Goal: Transaction & Acquisition: Obtain resource

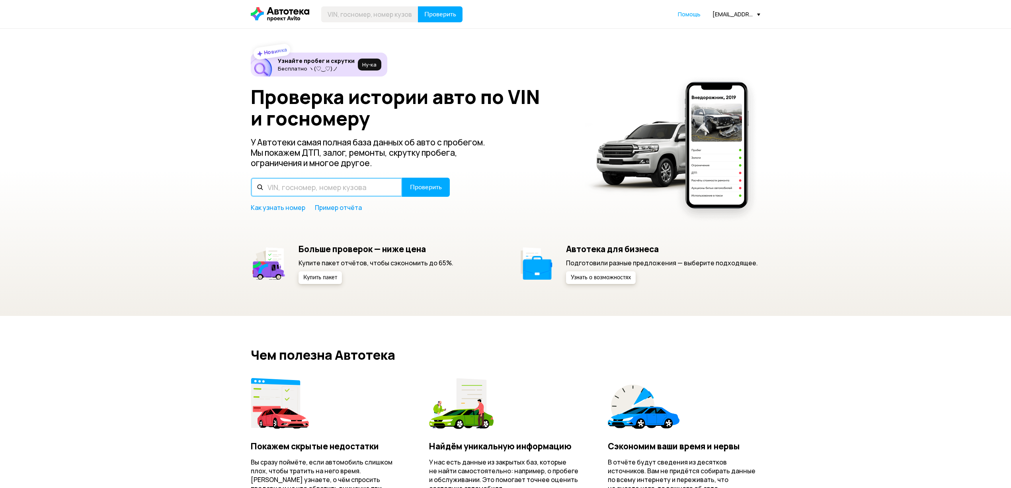
click at [307, 193] on input "text" at bounding box center [327, 187] width 152 height 19
type input "Н917НН36"
click at [426, 193] on button "Проверить" at bounding box center [426, 187] width 48 height 19
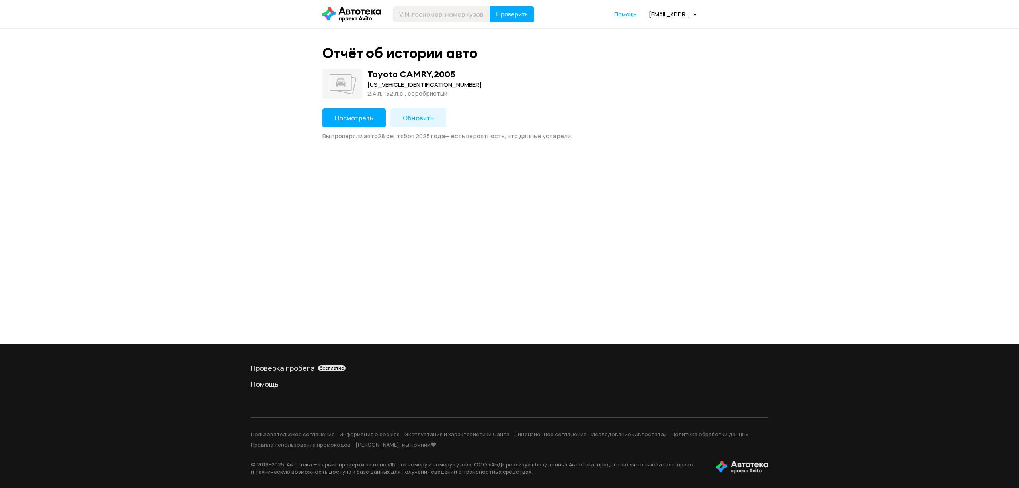
click at [353, 112] on button "Посмотреть" at bounding box center [353, 117] width 63 height 19
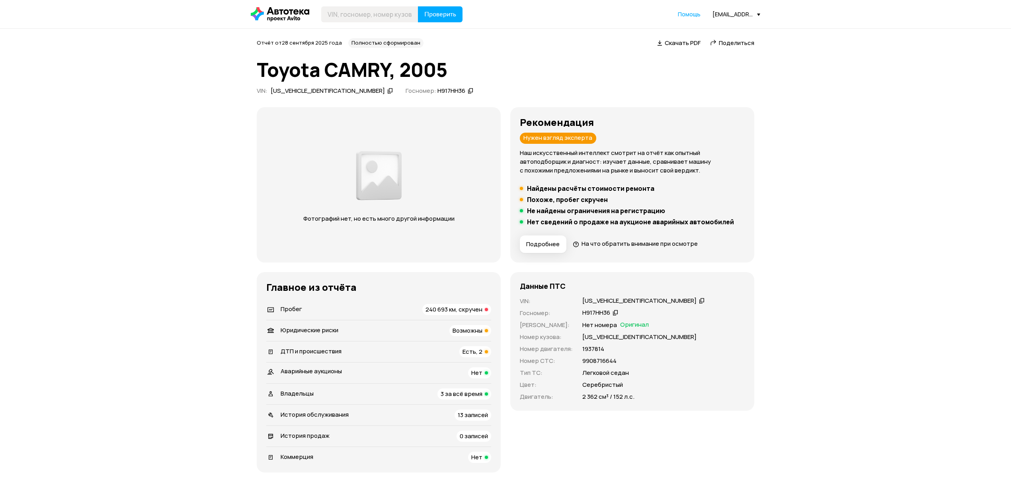
click at [286, 307] on span "Пробег" at bounding box center [291, 309] width 21 height 8
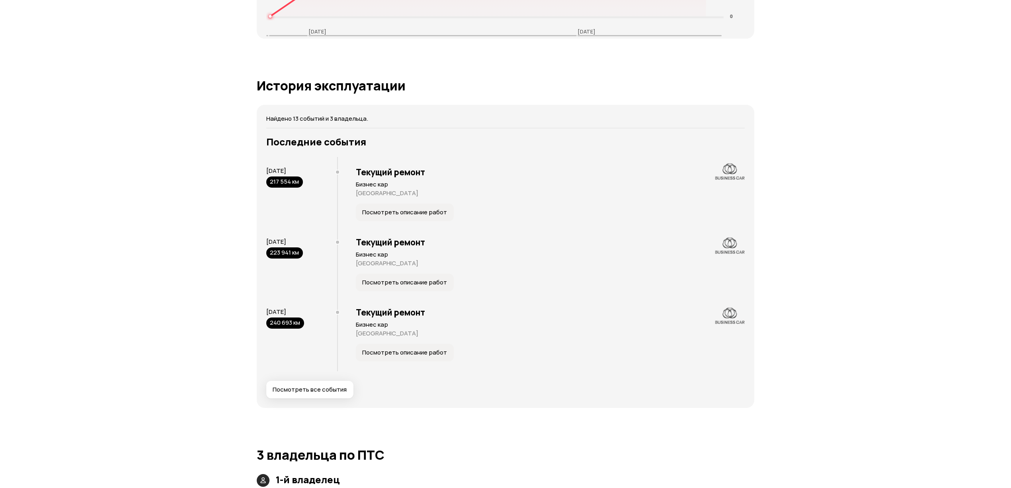
scroll to position [1450, 0]
click at [297, 318] on div "240 693 км" at bounding box center [285, 323] width 38 height 11
drag, startPoint x: 267, startPoint y: 242, endPoint x: 304, endPoint y: 244, distance: 37.5
click at [304, 244] on div "[DATE] 223 941 км" at bounding box center [301, 248] width 71 height 21
click at [309, 312] on div "[DATE] 240 693 км" at bounding box center [301, 319] width 71 height 21
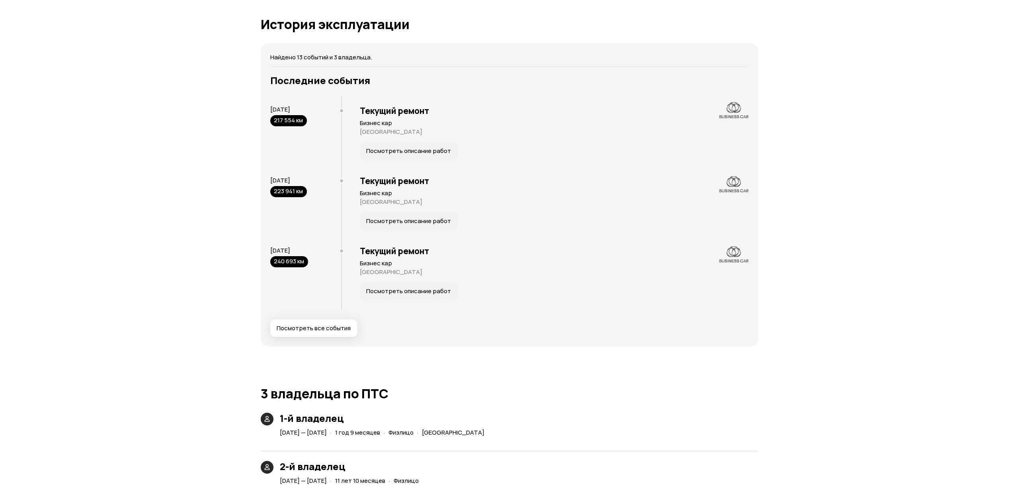
scroll to position [1609, 0]
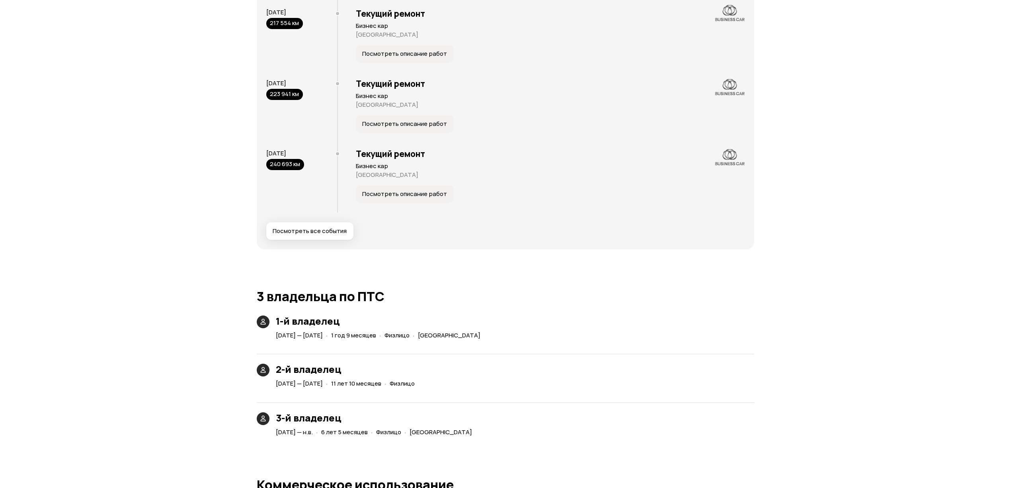
click at [325, 227] on span "Посмотреть все события" at bounding box center [310, 231] width 74 height 8
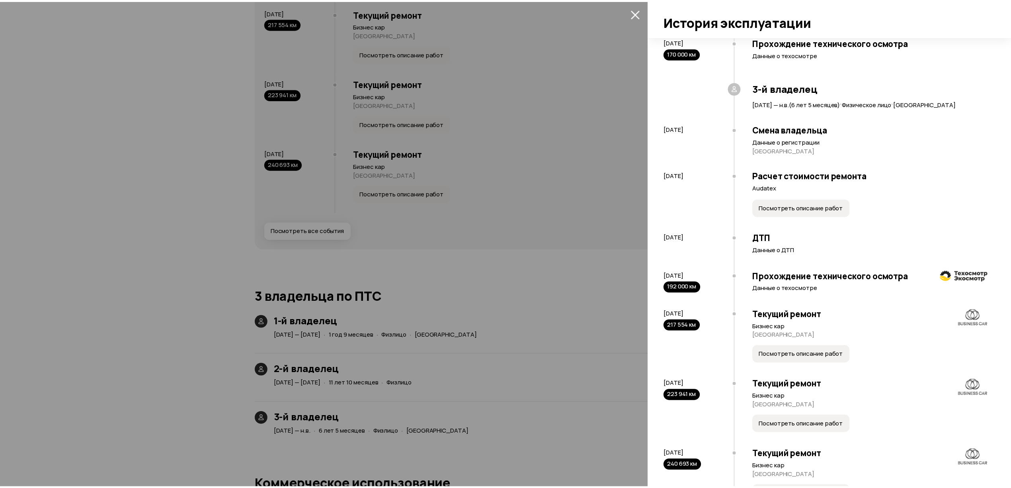
scroll to position [367, 0]
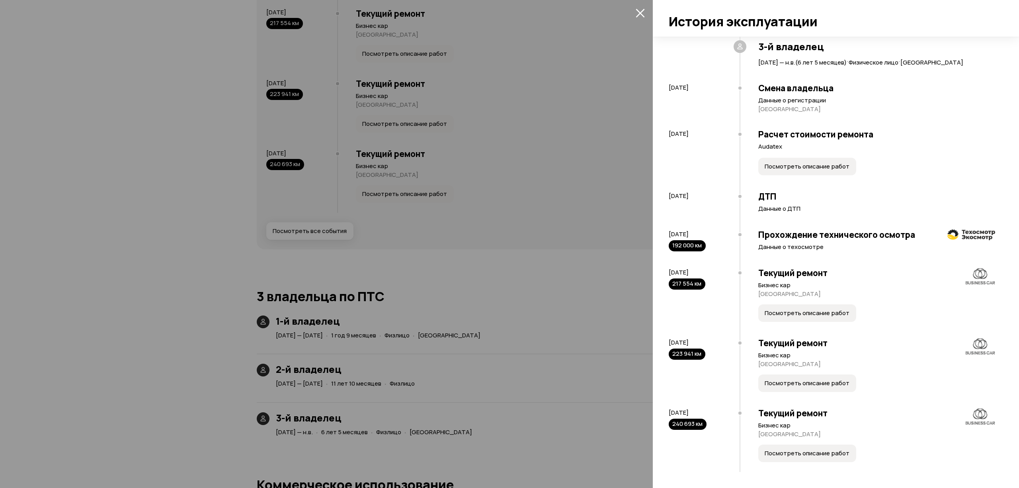
click at [446, 174] on div at bounding box center [509, 244] width 1019 height 488
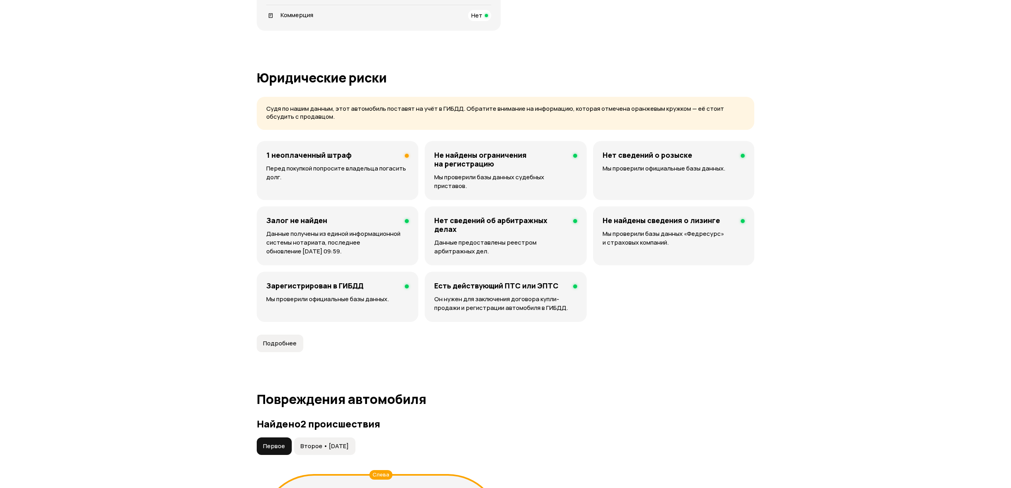
scroll to position [0, 0]
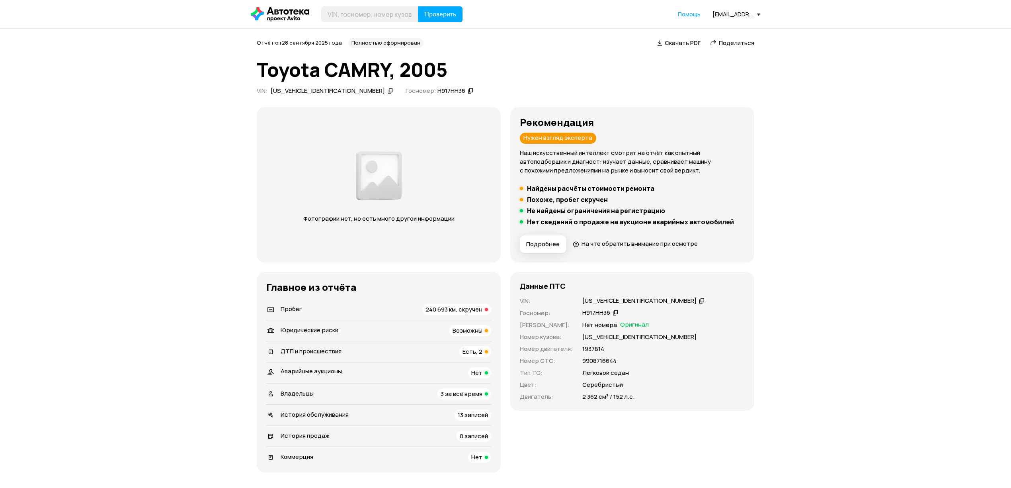
drag, startPoint x: 346, startPoint y: 25, endPoint x: 341, endPoint y: 24, distance: 4.9
click at [346, 24] on header "Проверить Помощь [EMAIL_ADDRESS][DOMAIN_NAME]" at bounding box center [505, 14] width 1011 height 28
click at [348, 8] on input "text" at bounding box center [369, 14] width 97 height 16
type input "О376ХО48"
click at [418, 6] on button "Проверить" at bounding box center [440, 14] width 45 height 16
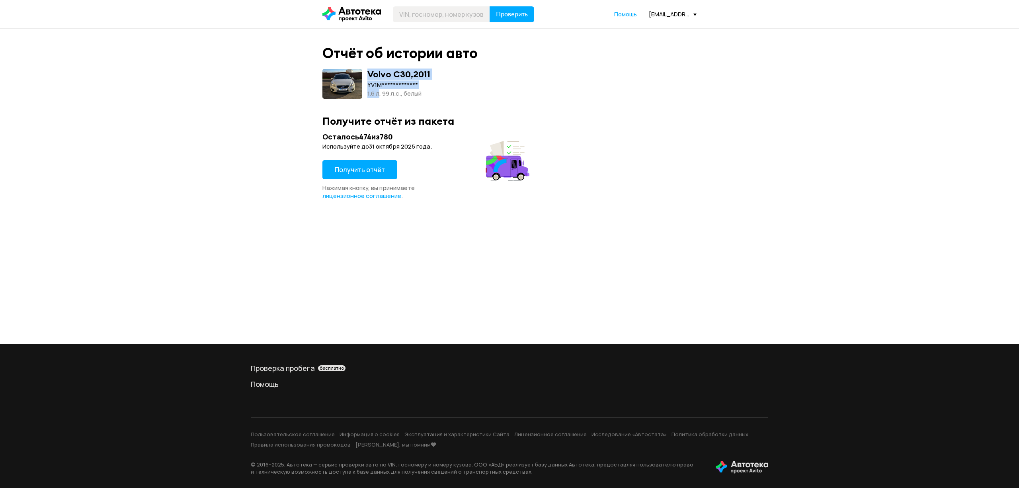
drag, startPoint x: 377, startPoint y: 90, endPoint x: 371, endPoint y: 112, distance: 23.3
click at [380, 90] on div "**********" at bounding box center [509, 84] width 374 height 30
click at [365, 164] on button "Получить отчёт" at bounding box center [359, 169] width 75 height 19
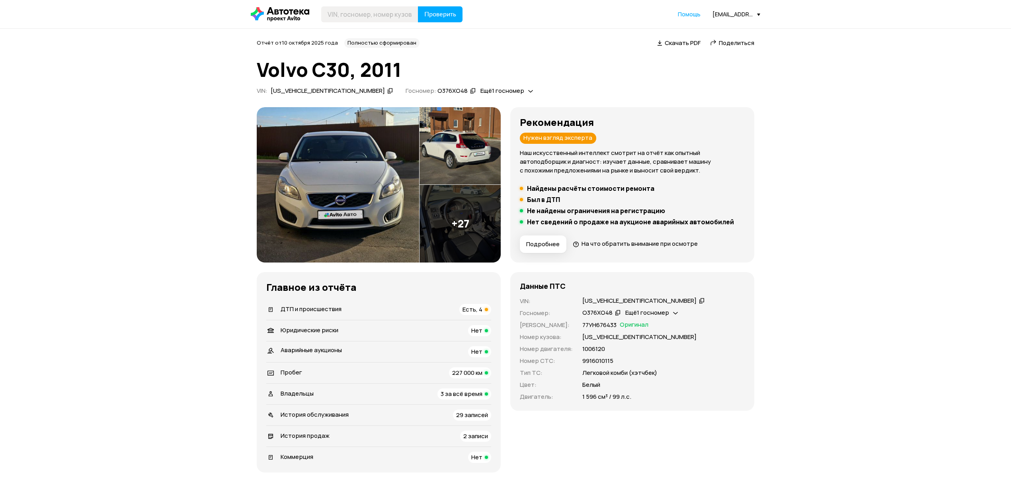
click at [326, 304] on div "ДТП и происшествия Есть, 4" at bounding box center [378, 309] width 225 height 11
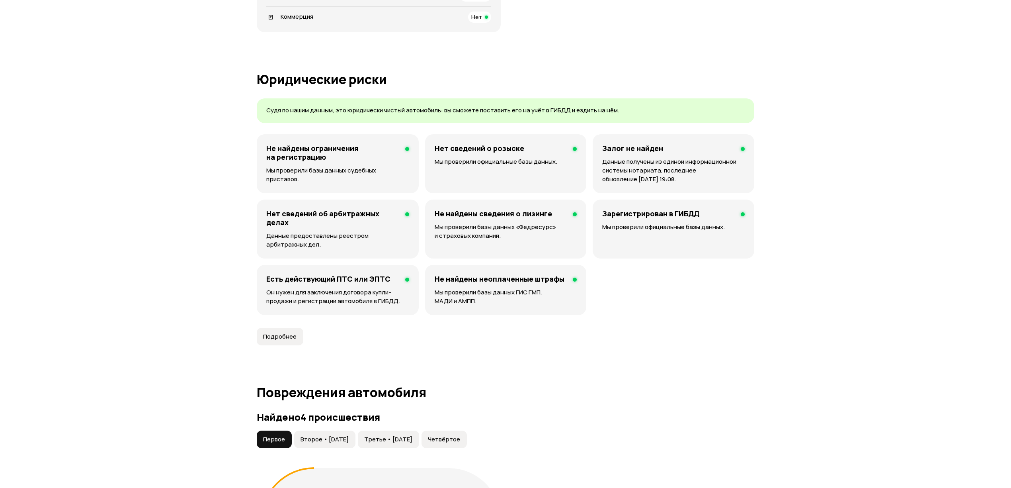
scroll to position [348, 0]
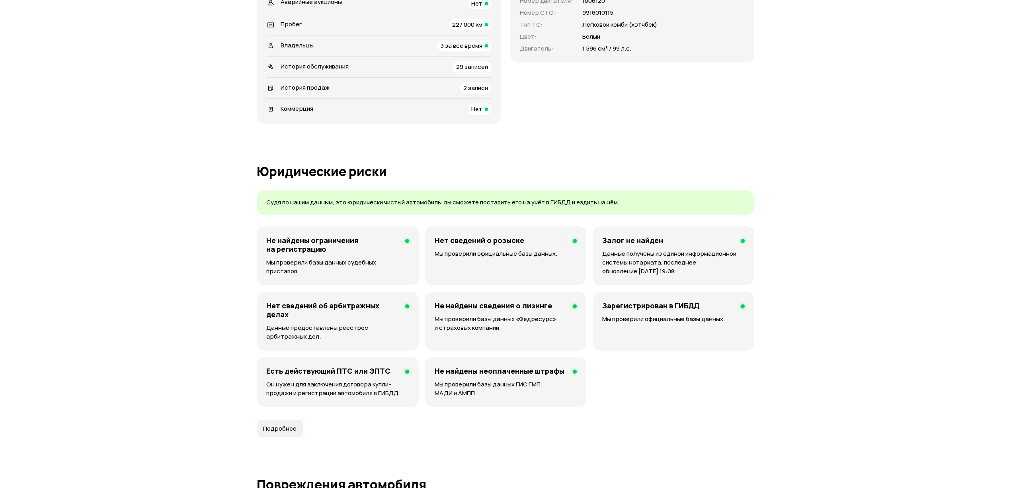
click at [300, 47] on span "Владельцы" at bounding box center [297, 45] width 33 height 8
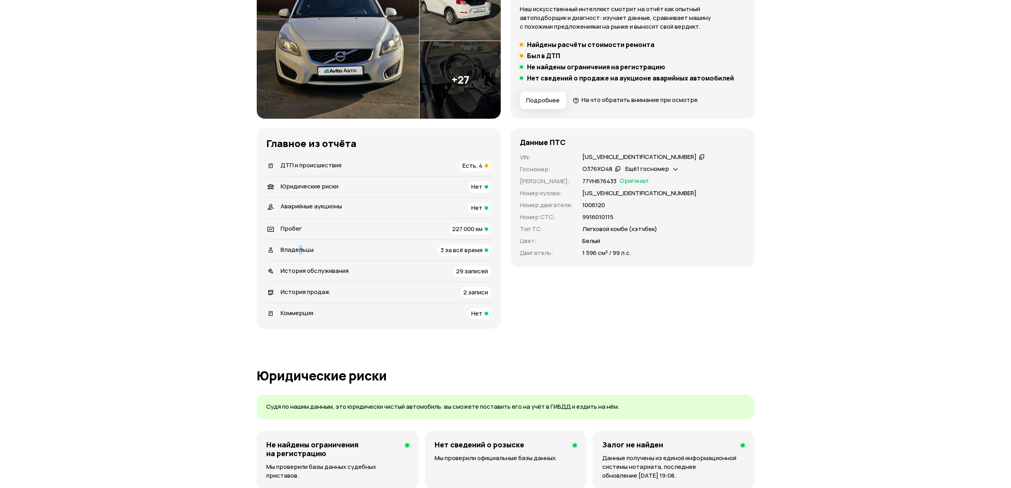
scroll to position [51, 0]
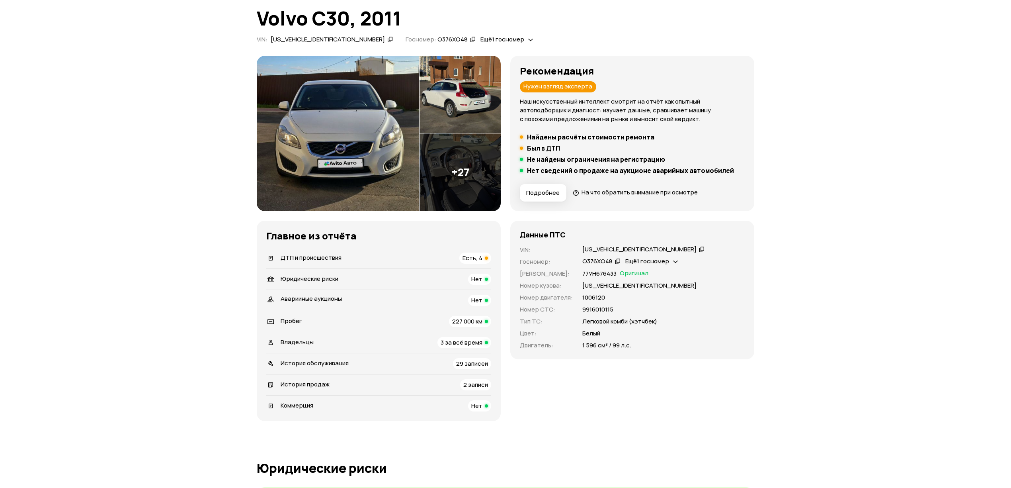
click at [318, 383] on span "История продаж" at bounding box center [305, 384] width 49 height 8
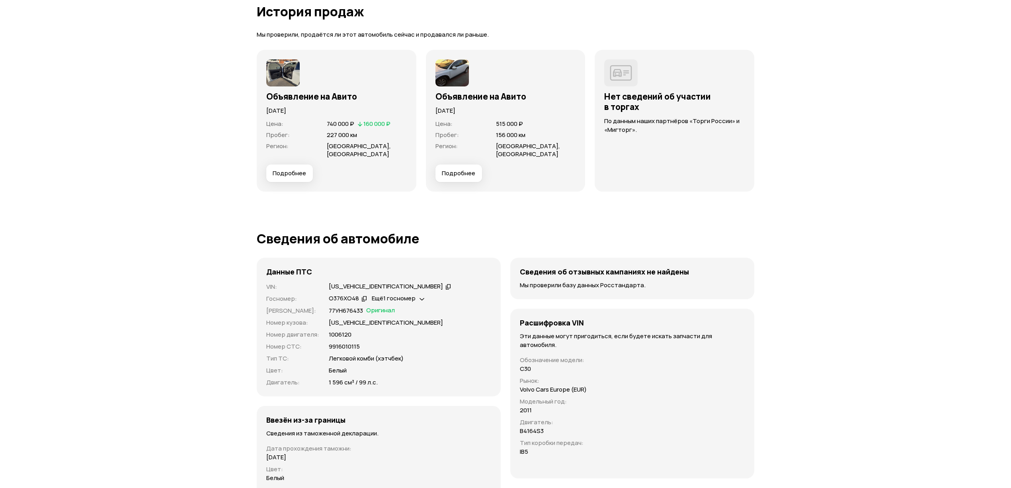
scroll to position [2253, 0]
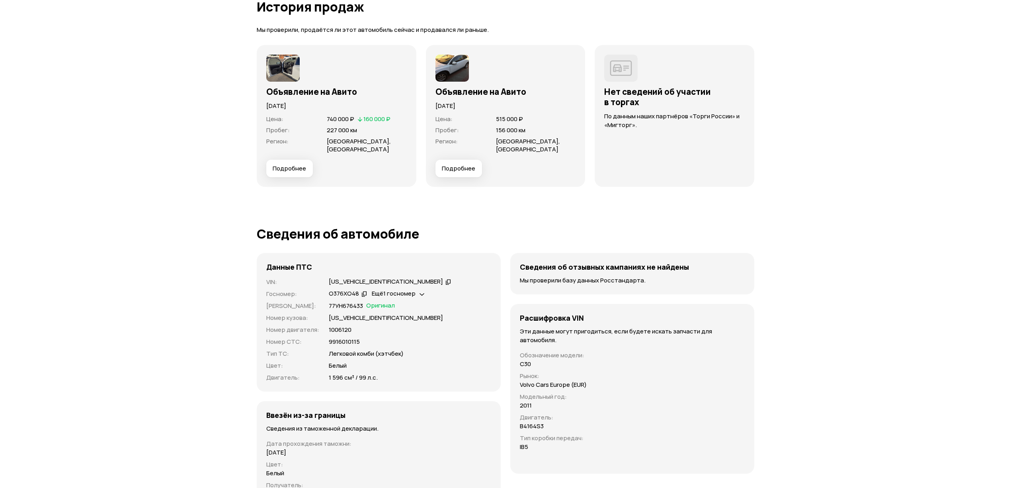
click at [298, 168] on span "Подробнее" at bounding box center [289, 168] width 33 height 8
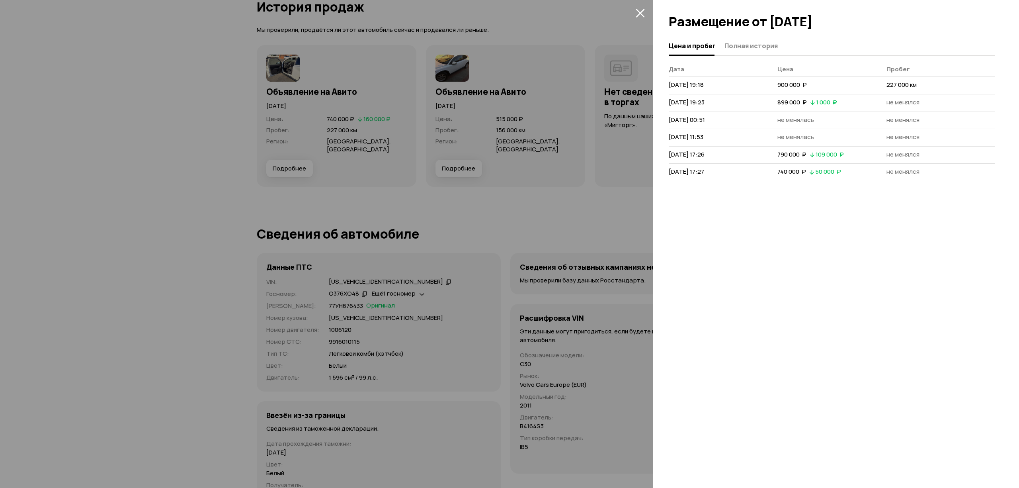
drag, startPoint x: 666, startPoint y: 85, endPoint x: 728, endPoint y: 178, distance: 111.7
click at [728, 178] on div "Цена и пробег Полная история [PERSON_NAME] [DATE] 19:18 900 000  ₽ 227 000 км […" at bounding box center [836, 262] width 366 height 451
click at [792, 207] on div "Цена и пробег Полная история [PERSON_NAME] [DATE] 19:18 900 000  ₽ 227 000 км […" at bounding box center [836, 262] width 366 height 451
click at [300, 75] on div at bounding box center [509, 244] width 1019 height 488
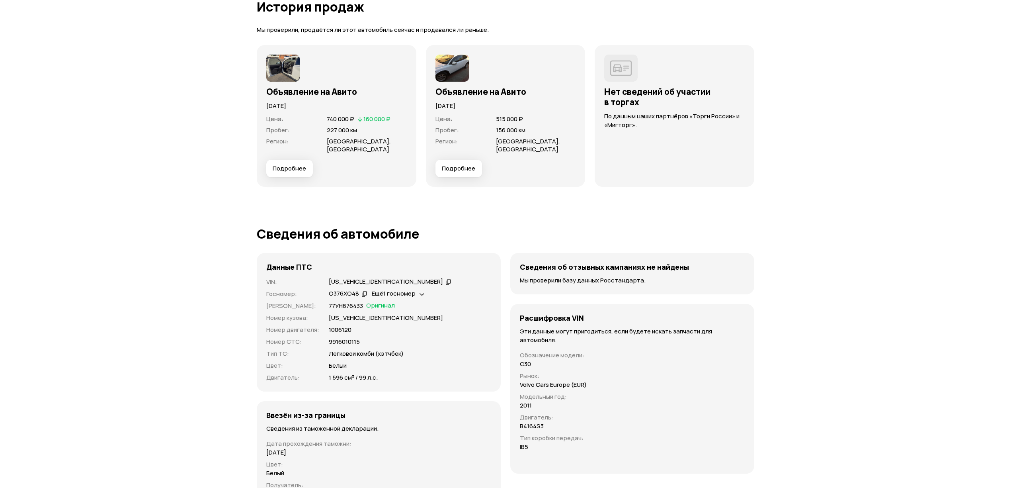
click at [298, 169] on span "Подробнее" at bounding box center [289, 168] width 33 height 8
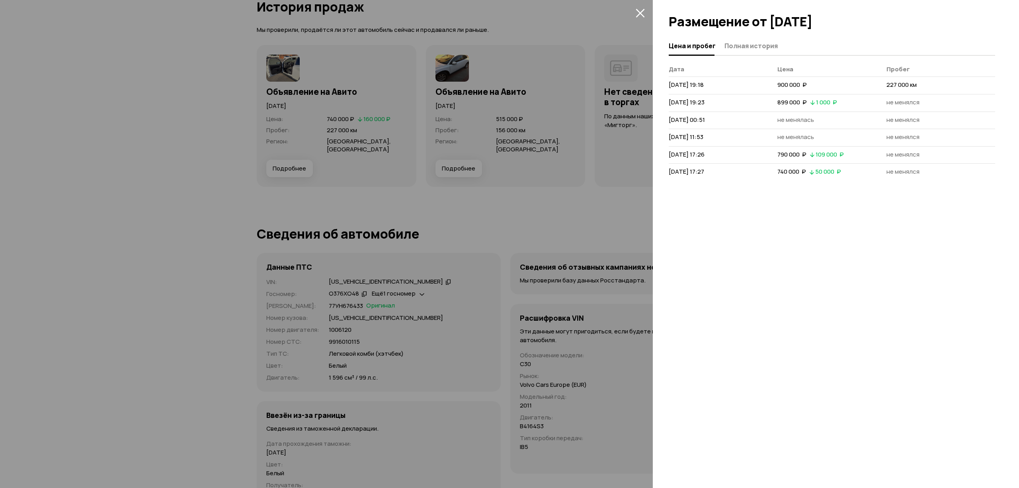
click at [481, 141] on div at bounding box center [509, 244] width 1019 height 488
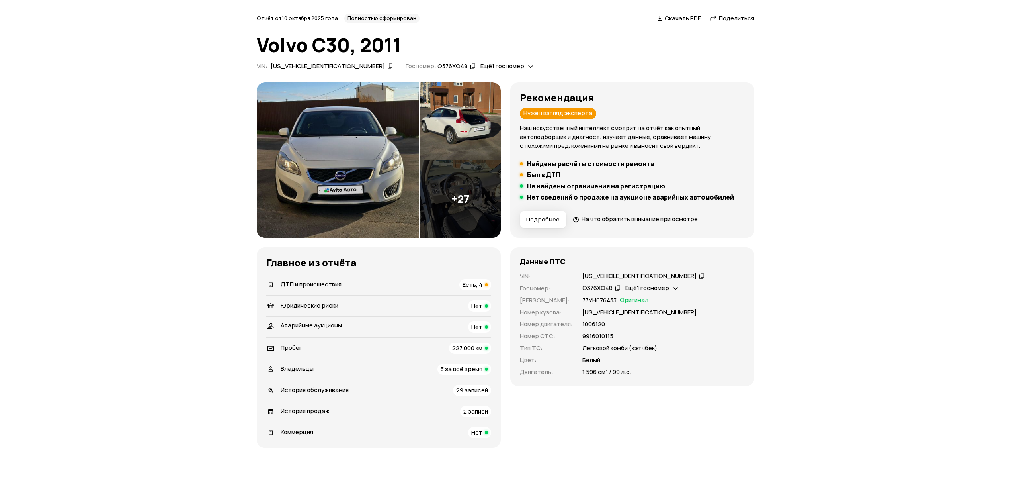
scroll to position [0, 0]
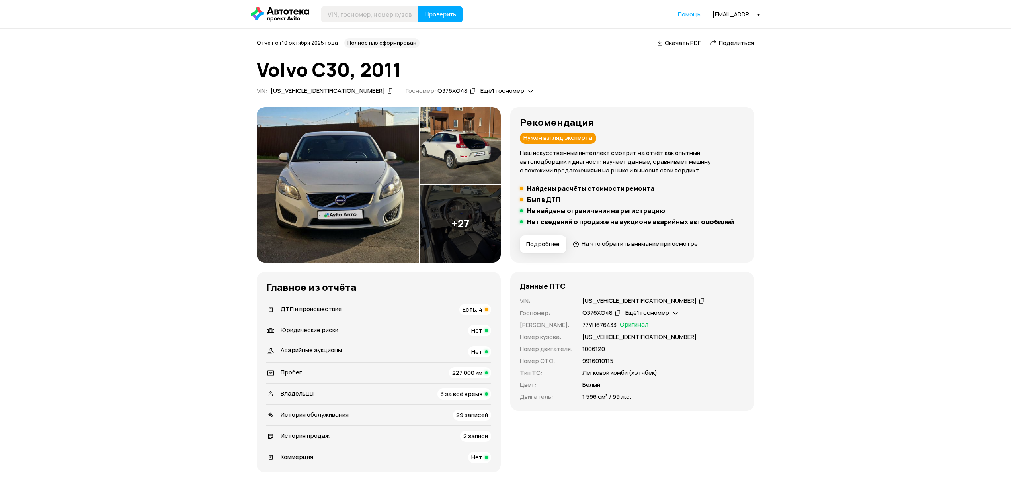
click at [357, 168] on img at bounding box center [338, 184] width 162 height 155
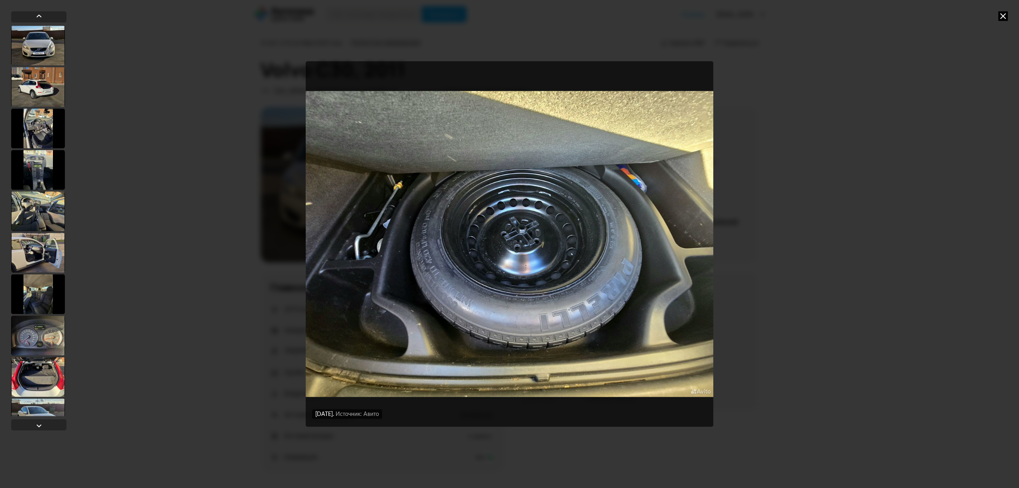
click at [1003, 18] on icon at bounding box center [1003, 16] width 10 height 10
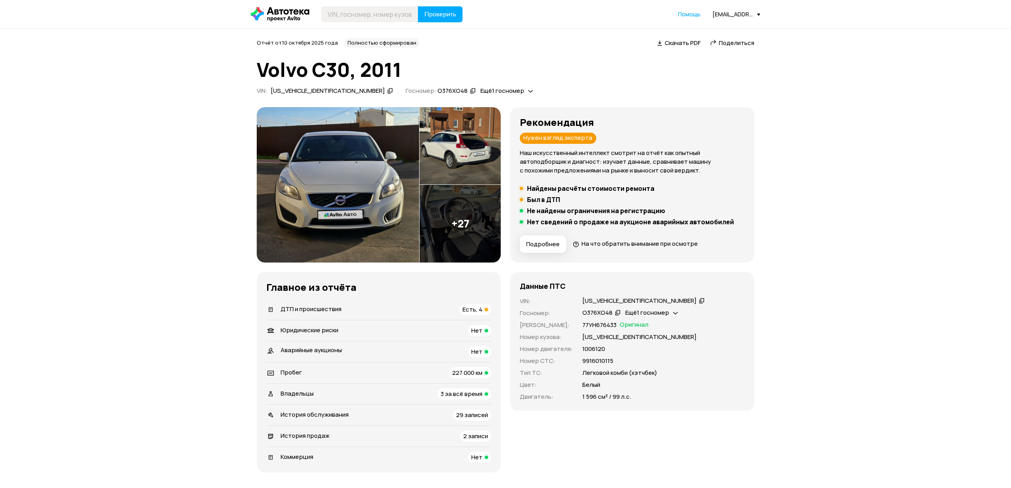
click at [309, 305] on div "ДТП и происшествия Есть, 4" at bounding box center [378, 309] width 225 height 11
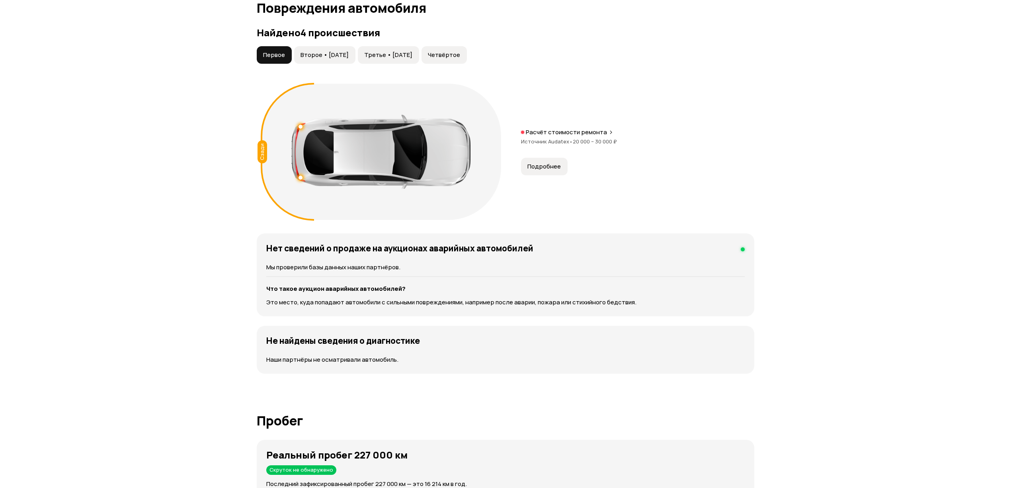
scroll to position [826, 0]
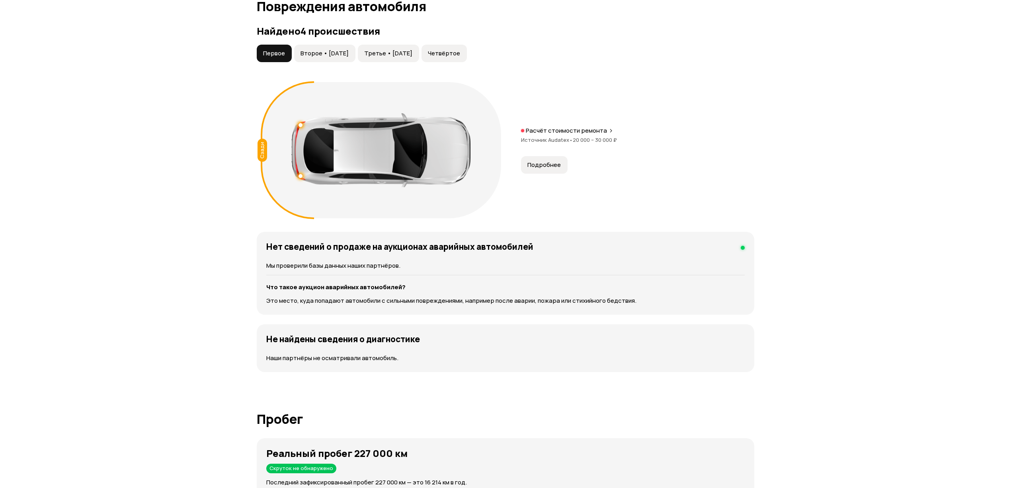
click at [326, 54] on span "Второе • [DATE]" at bounding box center [325, 53] width 48 height 8
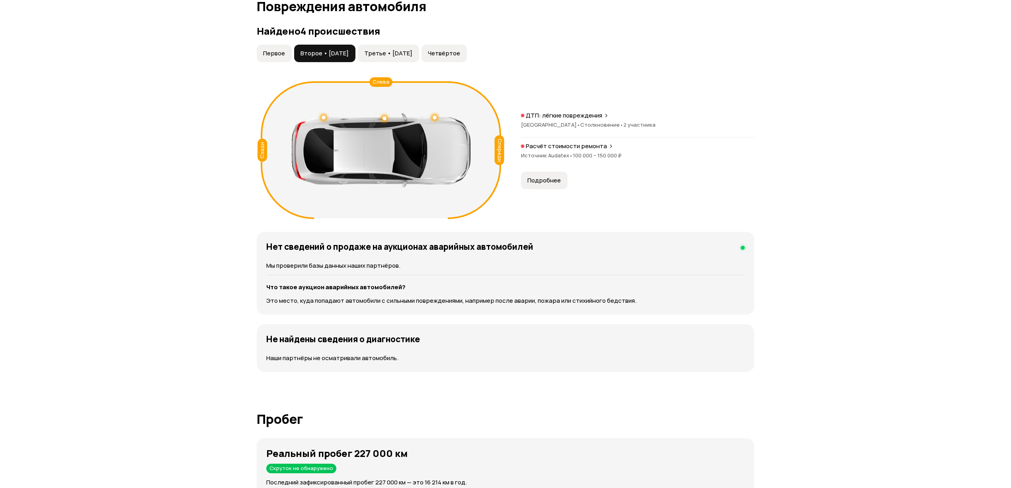
click at [383, 56] on span "Третье • [DATE]" at bounding box center [388, 53] width 48 height 8
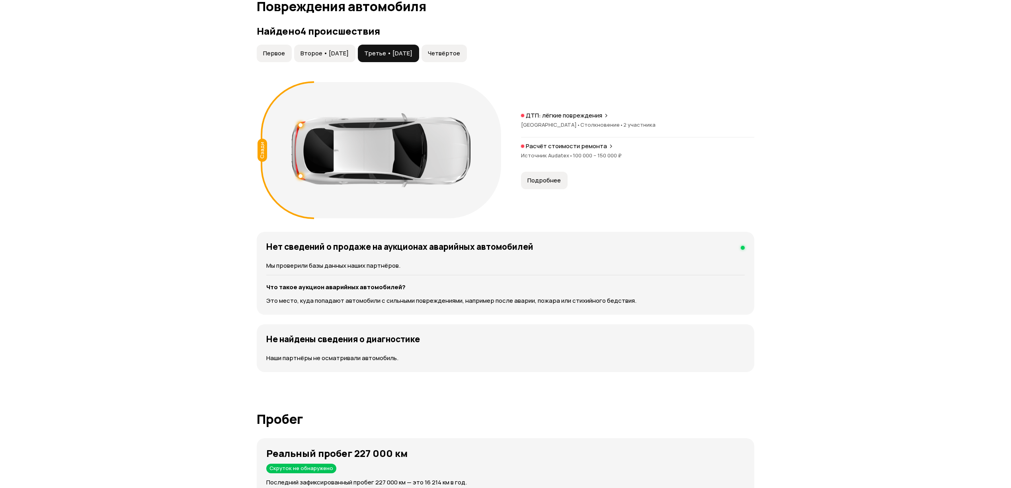
click at [412, 53] on span "Третье • [DATE]" at bounding box center [388, 53] width 48 height 8
click at [467, 51] on button "Четвёртое" at bounding box center [444, 54] width 45 height 18
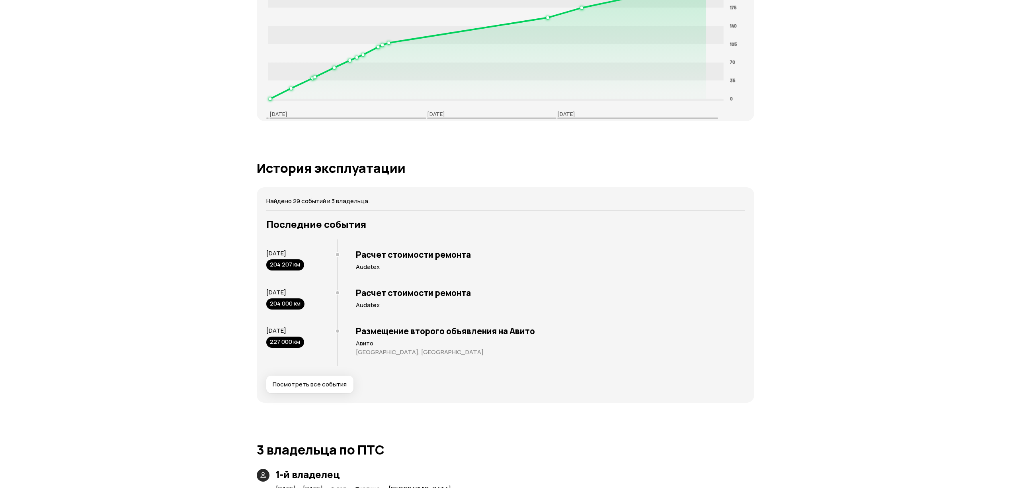
scroll to position [1274, 0]
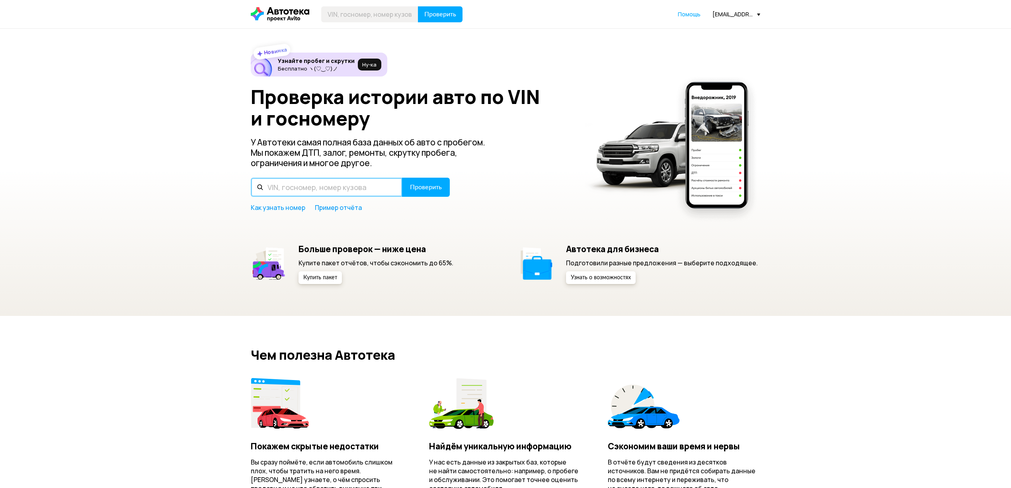
click at [371, 190] on input "text" at bounding box center [327, 187] width 152 height 19
paste input "JTNBM58EX0J011622"
type input "JTNBM58EX0J011622"
click at [437, 188] on span "Проверить" at bounding box center [426, 187] width 32 height 6
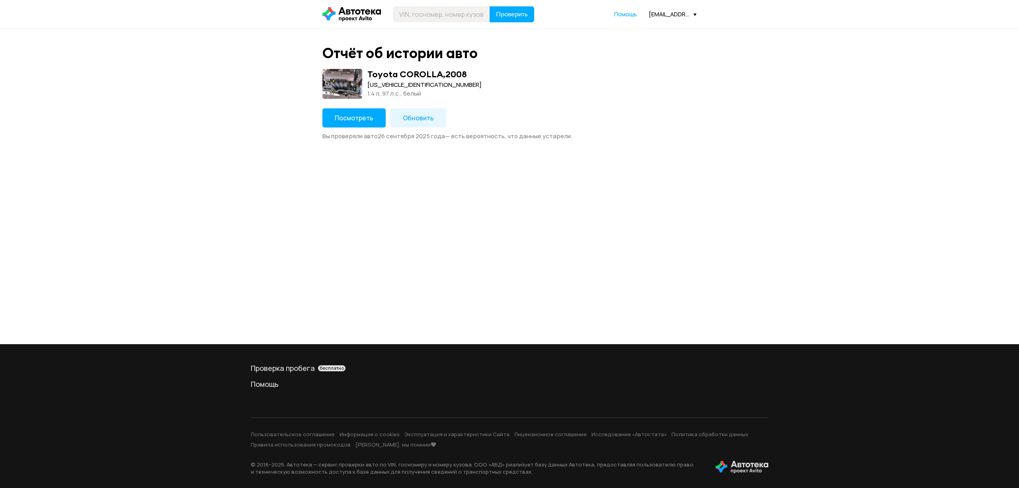
click at [424, 117] on span "Обновить" at bounding box center [418, 117] width 31 height 9
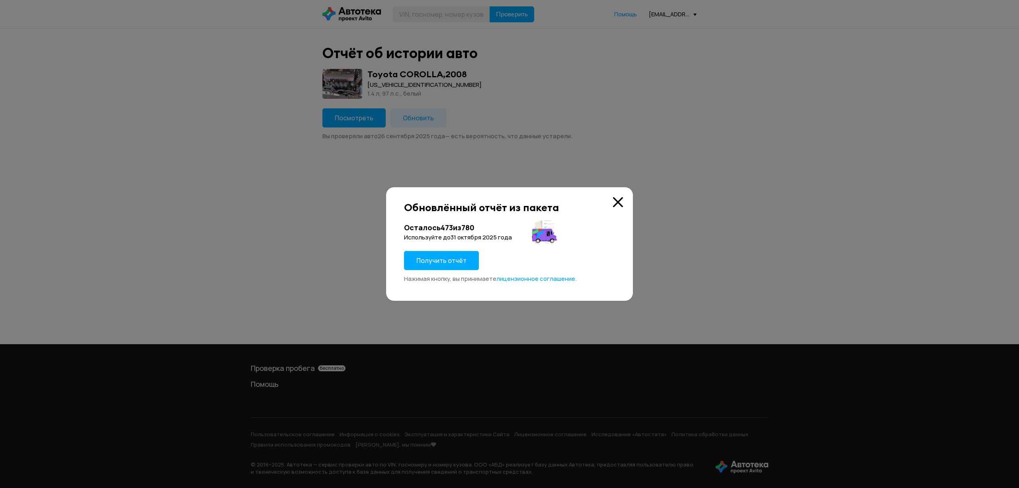
click at [448, 257] on span "Получить отчёт" at bounding box center [441, 260] width 50 height 9
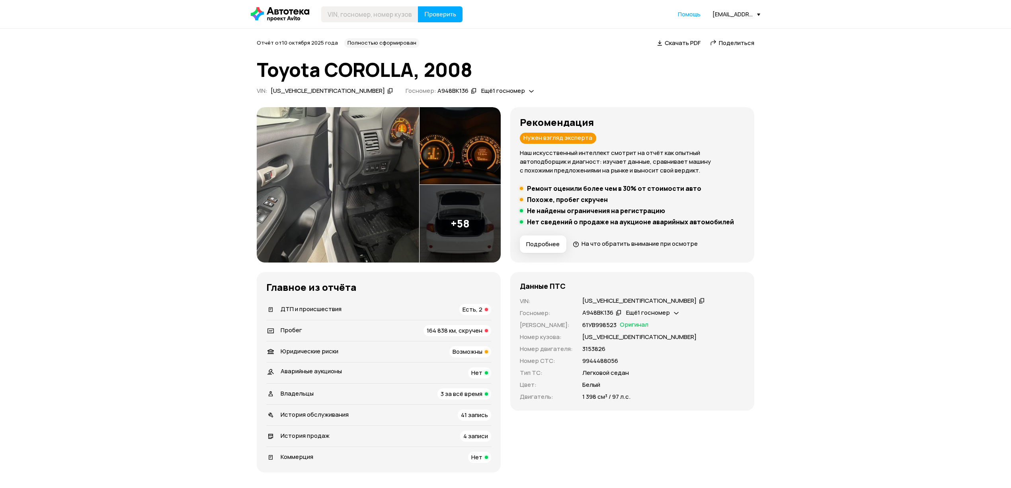
click at [301, 308] on span "ДТП и происшествия" at bounding box center [311, 309] width 61 height 8
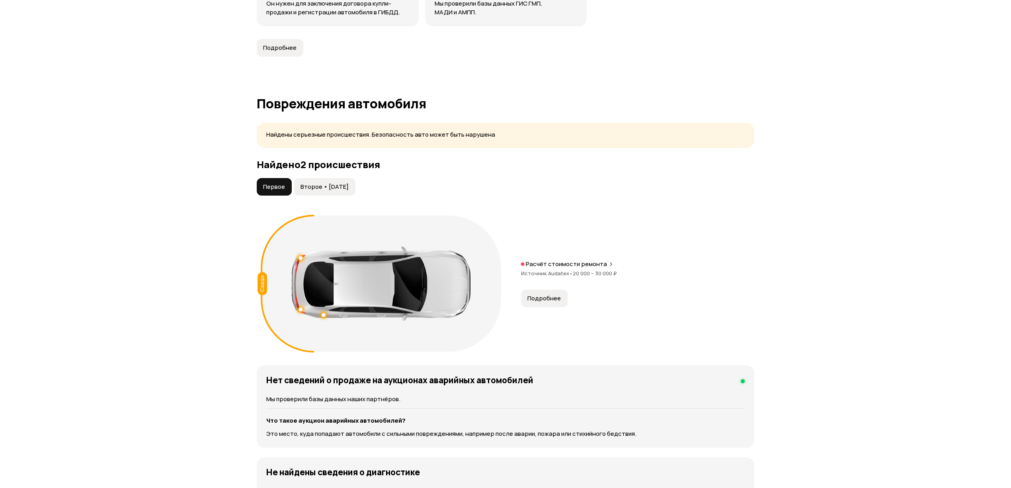
scroll to position [737, 0]
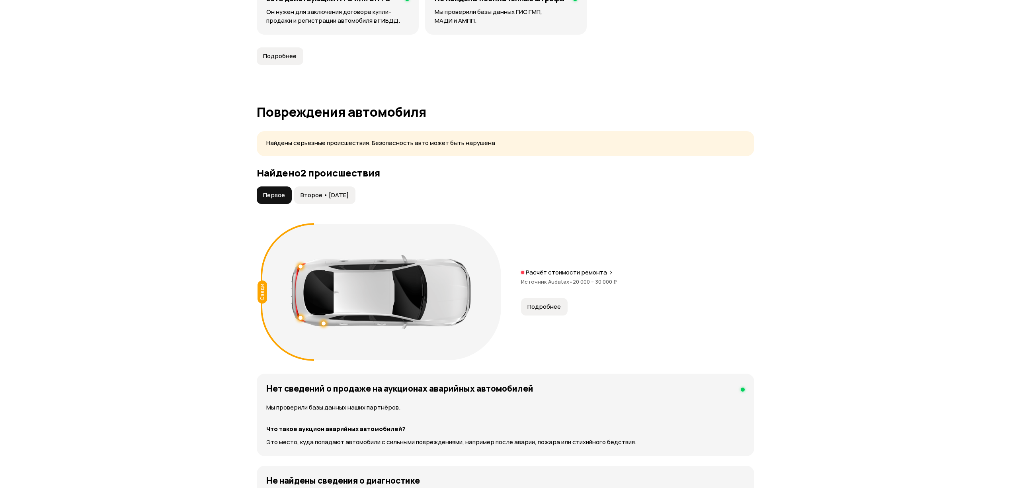
click at [326, 201] on button "Второе • 20 фев 2023" at bounding box center [324, 195] width 61 height 18
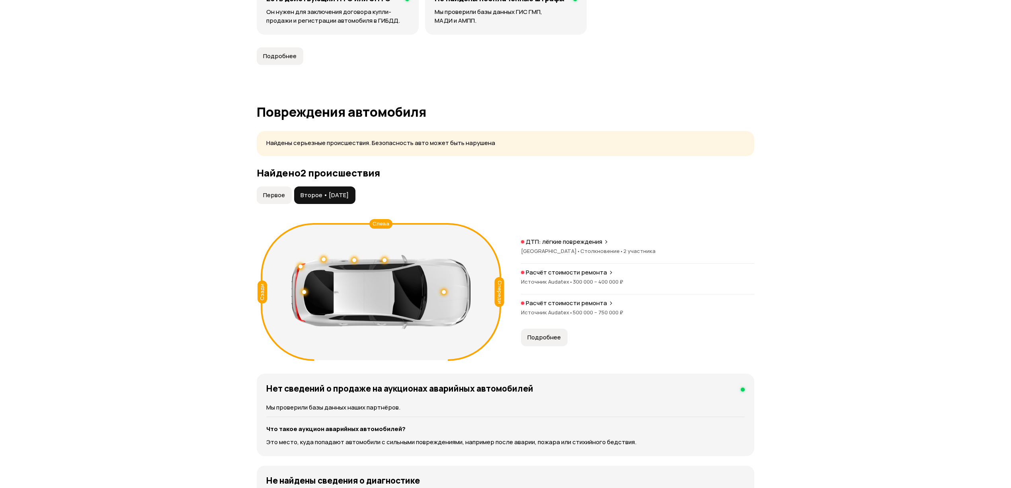
click at [277, 188] on button "Первое" at bounding box center [274, 195] width 35 height 18
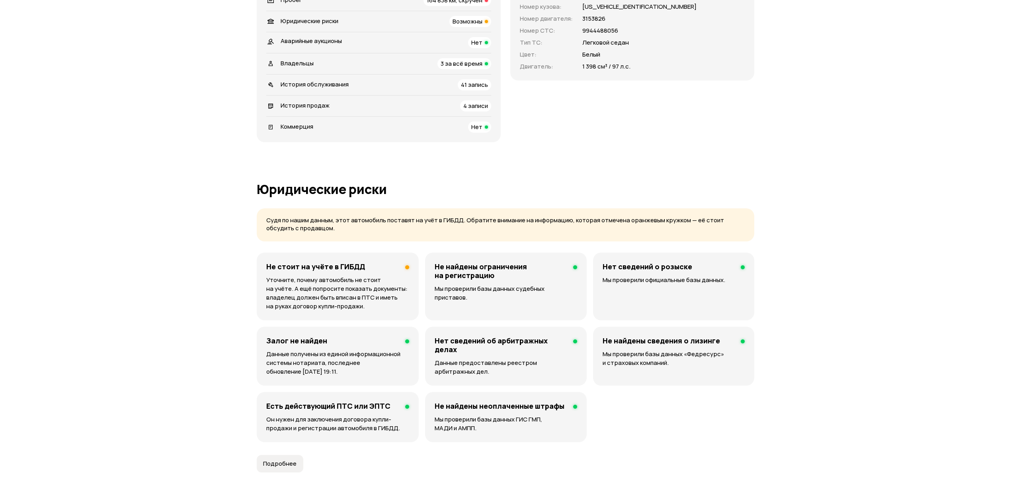
scroll to position [260, 0]
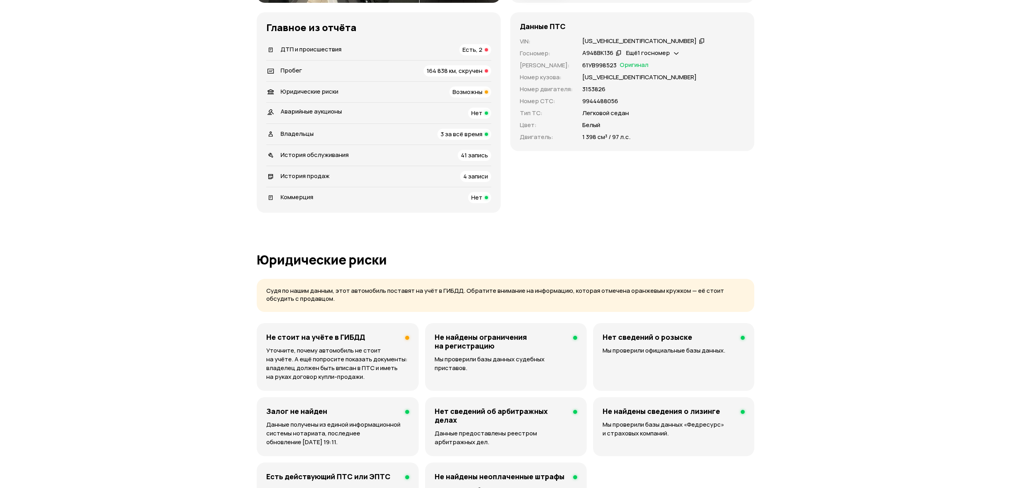
click at [290, 133] on span "Владельцы" at bounding box center [297, 133] width 33 height 8
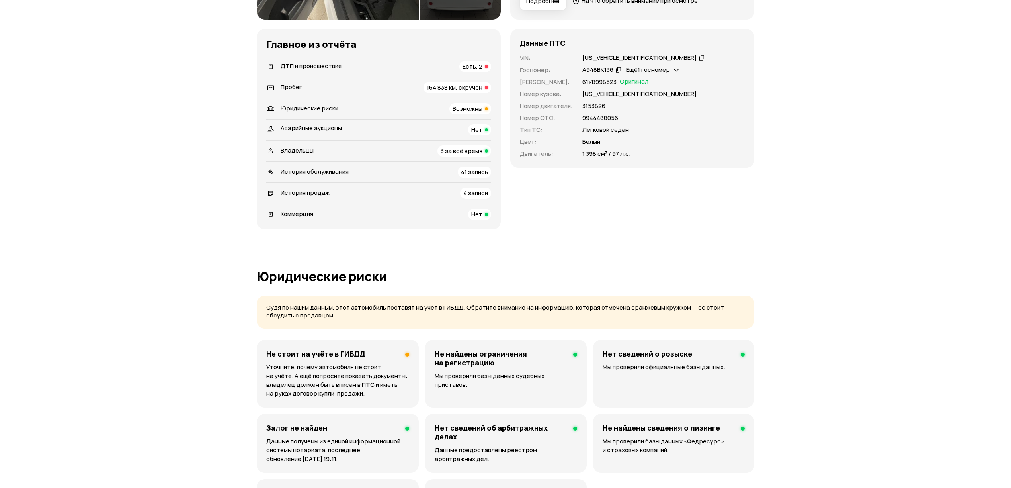
scroll to position [234, 0]
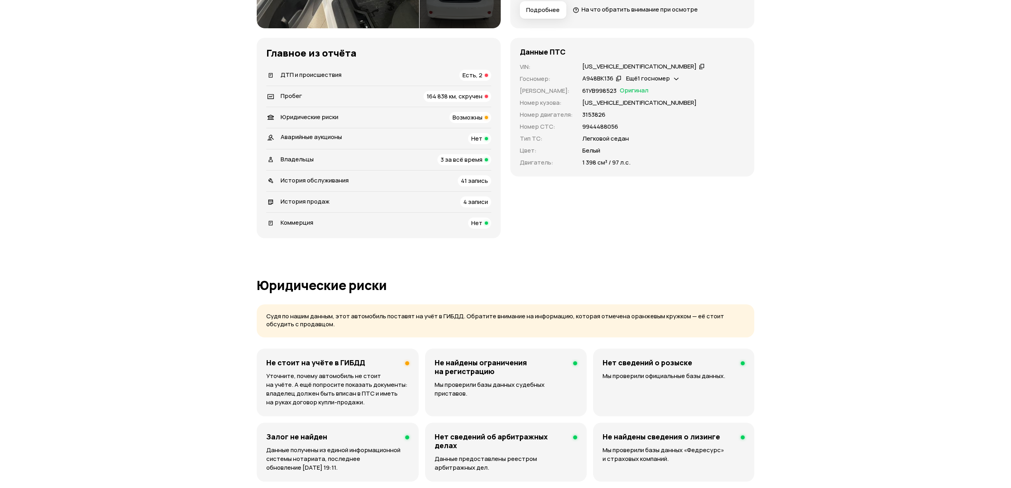
click at [290, 201] on span "История продаж" at bounding box center [305, 201] width 49 height 8
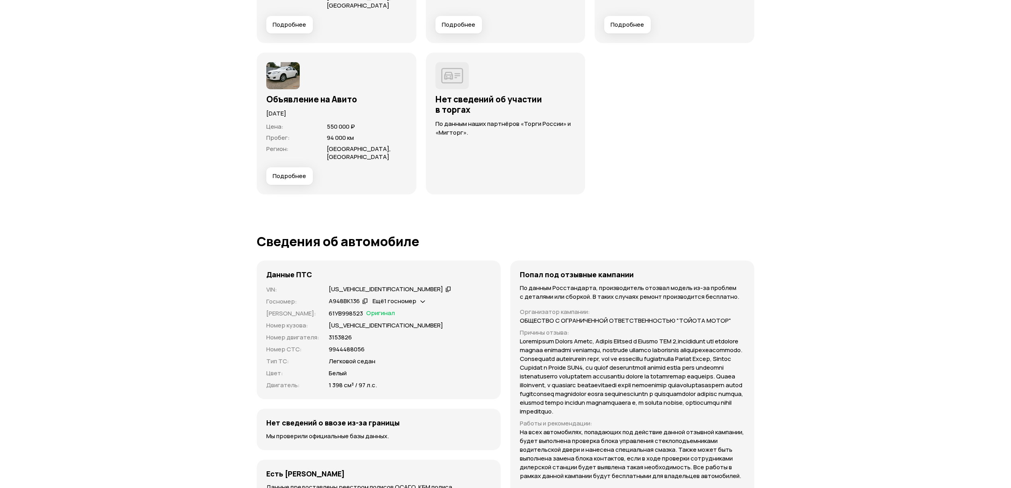
scroll to position [2276, 0]
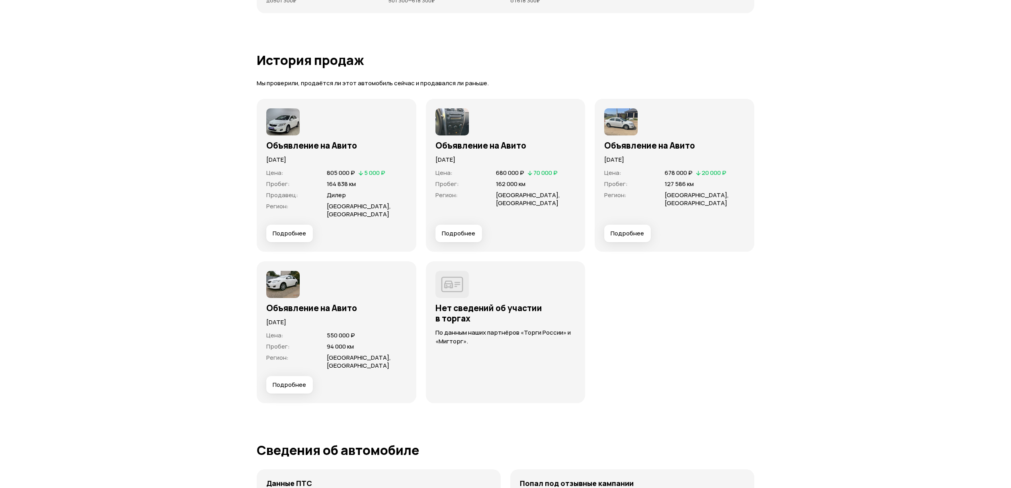
click at [295, 233] on span "Подробнее" at bounding box center [289, 233] width 33 height 8
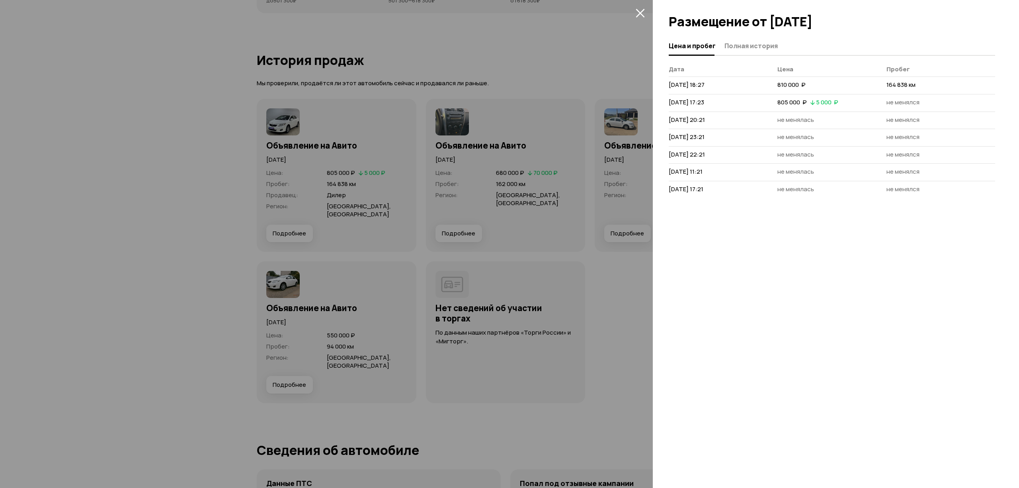
drag, startPoint x: 666, startPoint y: 83, endPoint x: 746, endPoint y: 189, distance: 133.3
click at [746, 189] on div "Цена и пробег Полная история Дата Цена Пробег 10 сентября 2025 г. 18:27 810 000…" at bounding box center [836, 262] width 366 height 451
click at [801, 222] on div "Цена и пробег Полная история Дата Цена Пробег 10 сентября 2025 г. 18:27 810 000…" at bounding box center [836, 262] width 366 height 451
click at [770, 222] on div "Цена и пробег Полная история Дата Цена Пробег 10 сентября 2025 г. 18:27 810 000…" at bounding box center [836, 262] width 366 height 451
drag, startPoint x: 672, startPoint y: 86, endPoint x: 714, endPoint y: 188, distance: 110.3
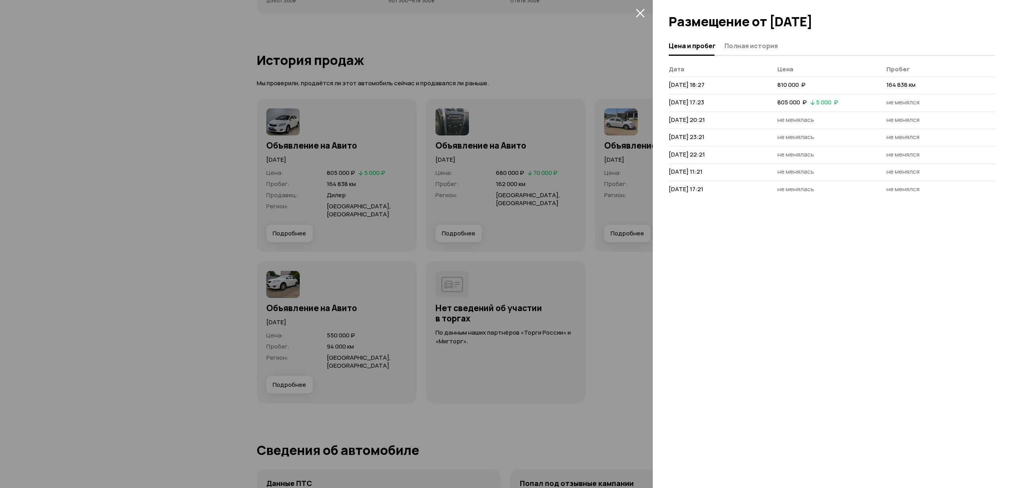
click at [714, 188] on tbody "10 сентября 2025 г. 18:27 810 000  ₽ 164 838 км 28 сентября 2025 г. 17:23 805 0…" at bounding box center [832, 137] width 326 height 121
click at [497, 62] on div at bounding box center [509, 244] width 1019 height 488
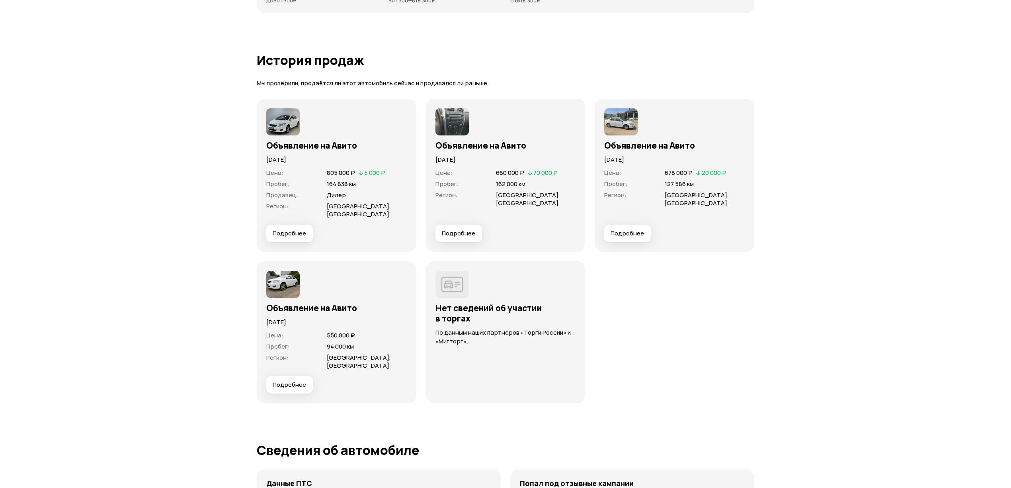
click at [273, 126] on img at bounding box center [282, 121] width 33 height 27
click at [295, 392] on button "Подробнее" at bounding box center [289, 385] width 47 height 18
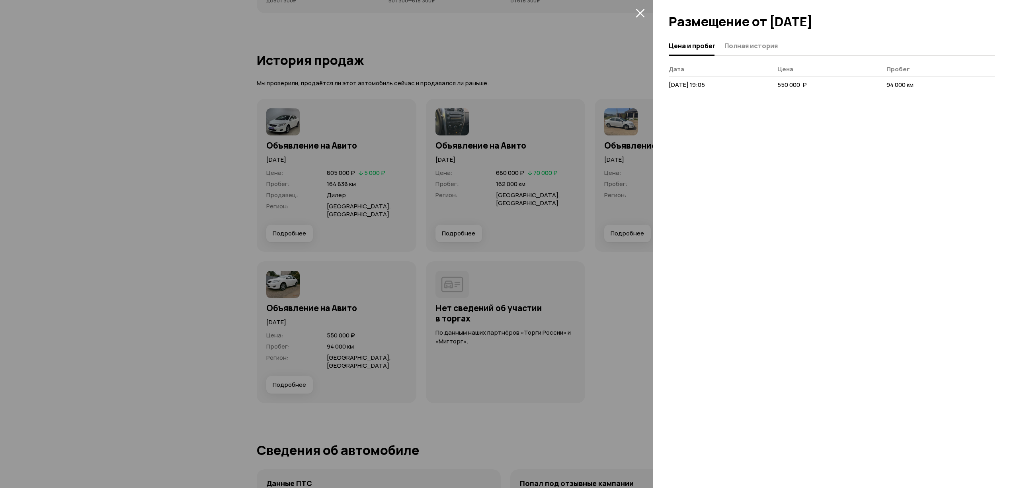
click at [238, 177] on div at bounding box center [509, 244] width 1019 height 488
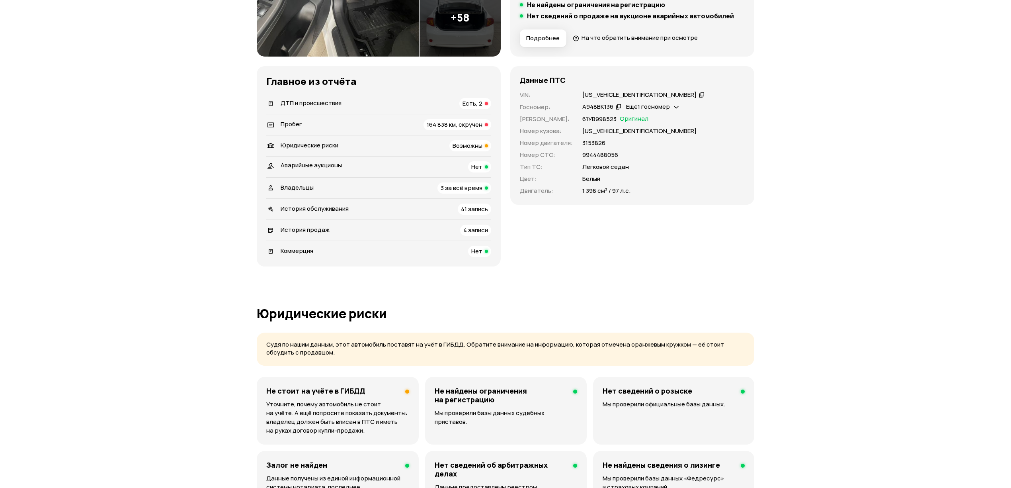
scroll to position [0, 0]
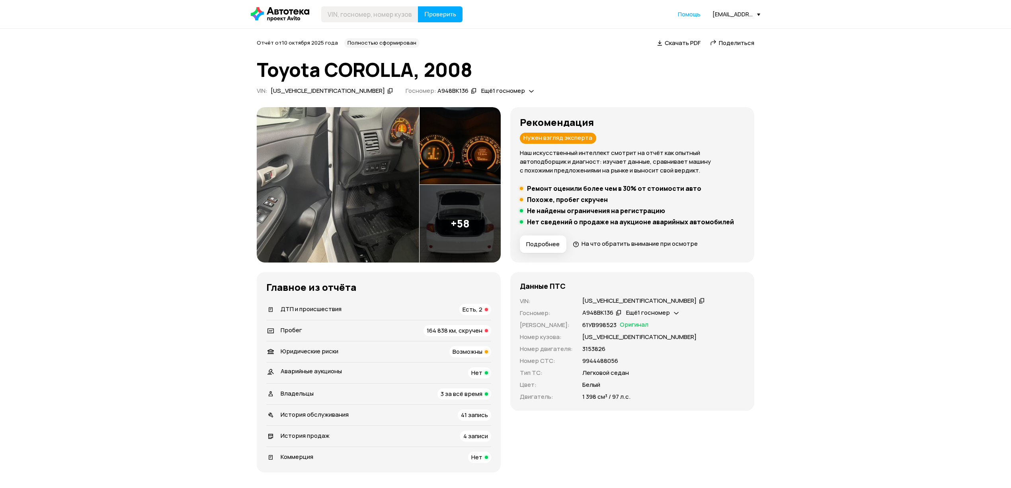
click at [336, 174] on img at bounding box center [338, 184] width 162 height 155
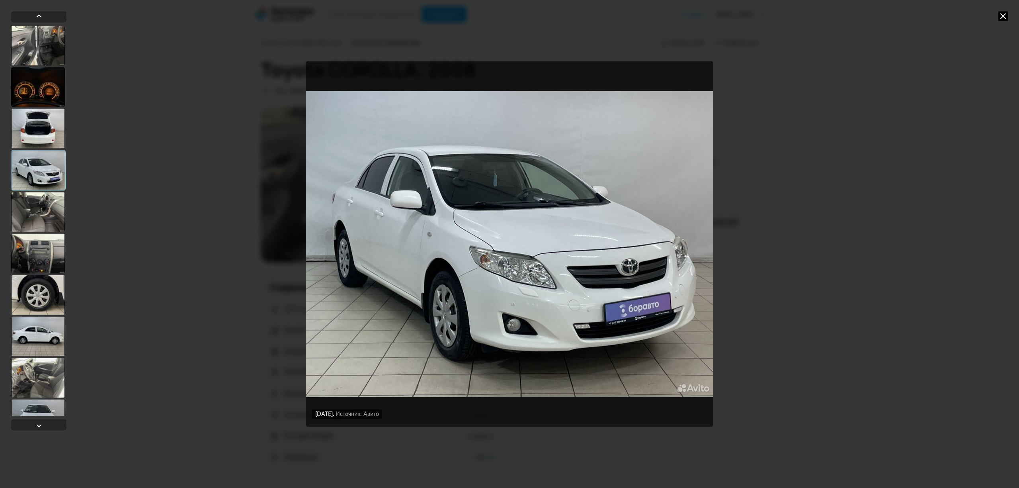
click at [1005, 14] on icon at bounding box center [1003, 16] width 10 height 10
